Goal: Information Seeking & Learning: Learn about a topic

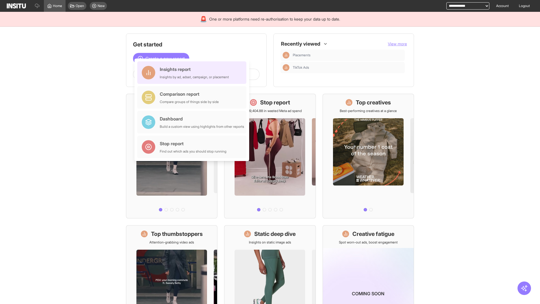
click at [193, 73] on div "Insights report Insights by ad, adset, campaign, or placement" at bounding box center [194, 73] width 69 height 14
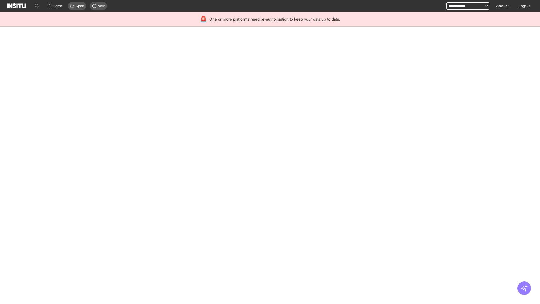
select select "**"
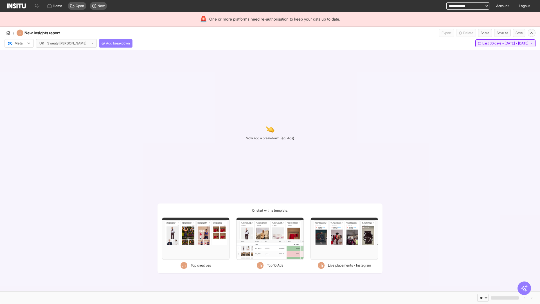
click at [493, 43] on span "Last 30 days - [DATE] - [DATE]" at bounding box center [506, 43] width 46 height 5
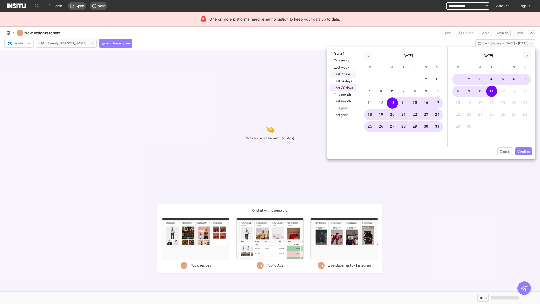
click at [343, 74] on button "Last 7 days" at bounding box center [344, 74] width 26 height 7
